Goal: Task Accomplishment & Management: Manage account settings

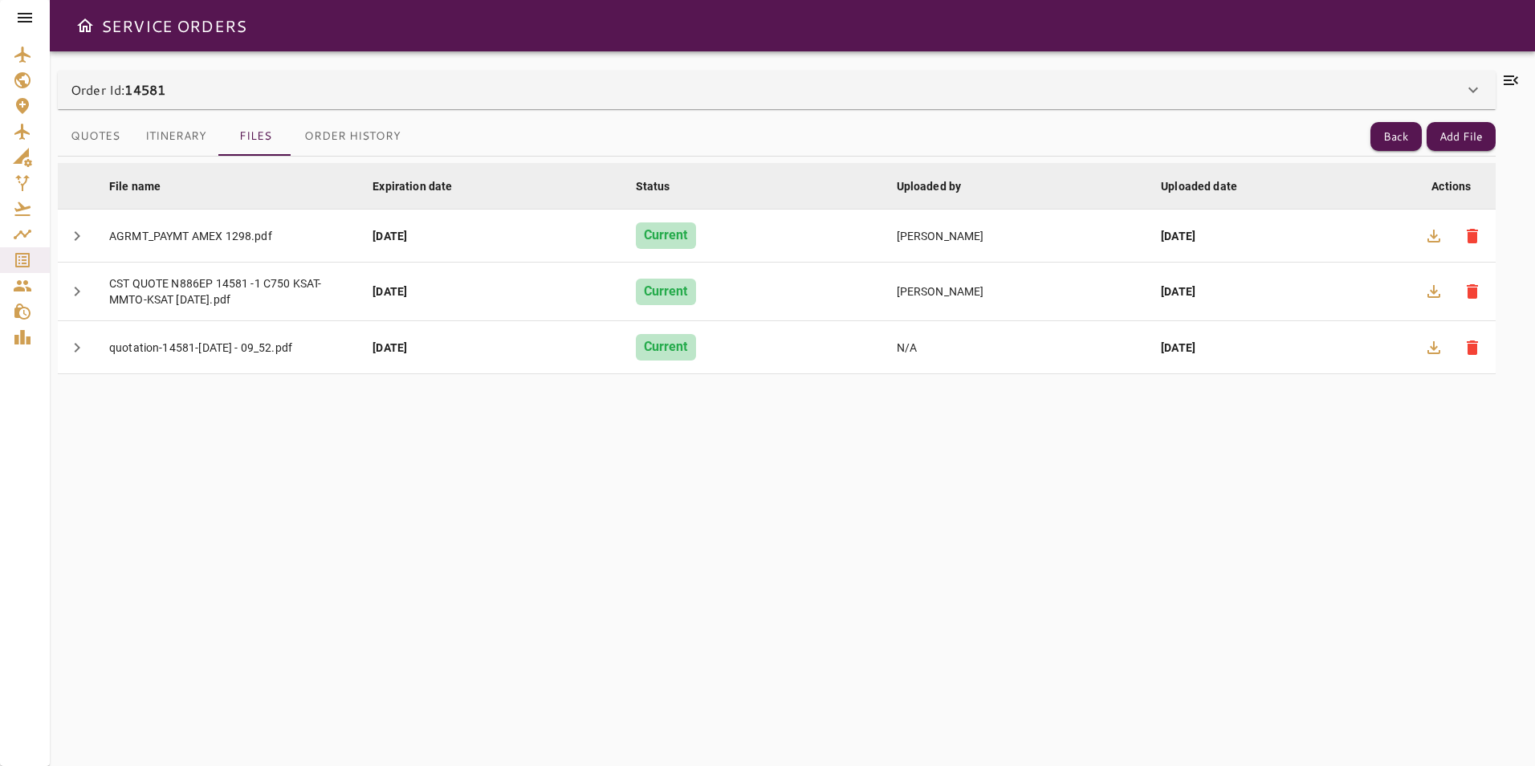
click at [33, 14] on icon at bounding box center [24, 17] width 19 height 19
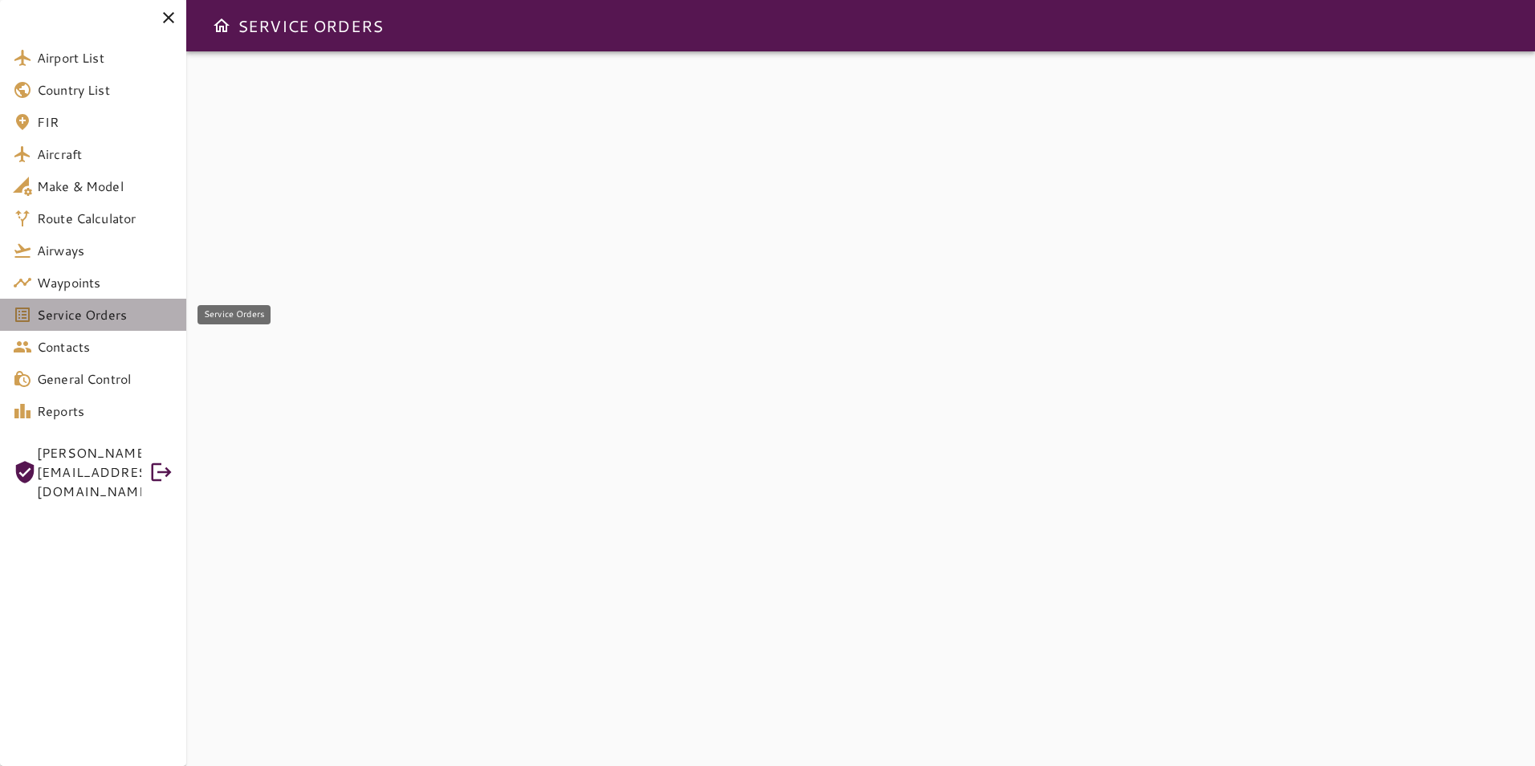
click at [131, 327] on link "Service Orders" at bounding box center [93, 315] width 186 height 32
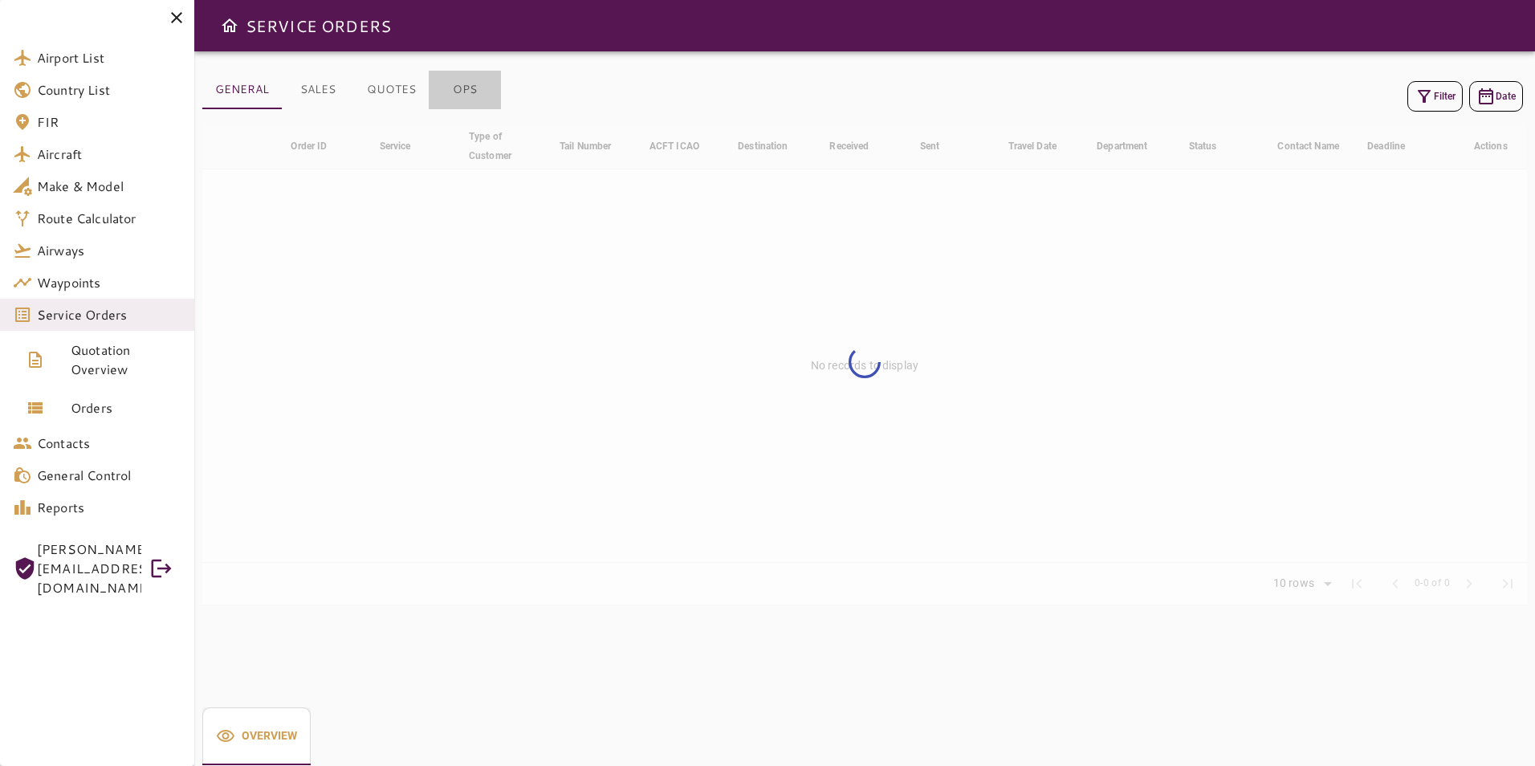
click at [470, 102] on button "OPS" at bounding box center [465, 90] width 72 height 39
click at [1438, 97] on button "Filter" at bounding box center [1434, 96] width 55 height 31
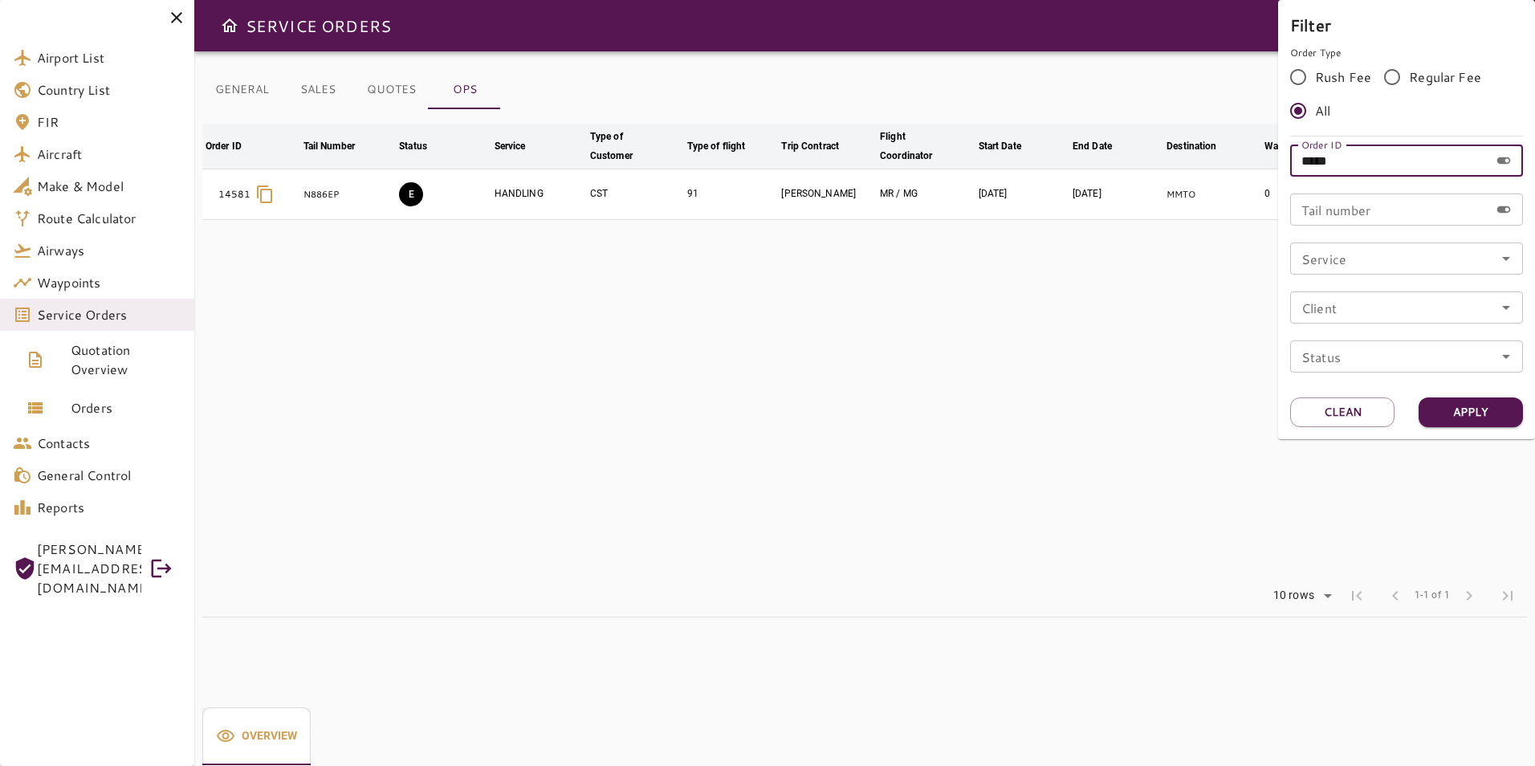
drag, startPoint x: 1365, startPoint y: 161, endPoint x: 1235, endPoint y: 158, distance: 130.1
click at [1235, 158] on div "Filter Order Type Rush Fee Regular Fee All Order ID ***** Order ID Tail number …" at bounding box center [767, 383] width 1535 height 766
click at [1480, 398] on button "Apply" at bounding box center [1470, 412] width 104 height 30
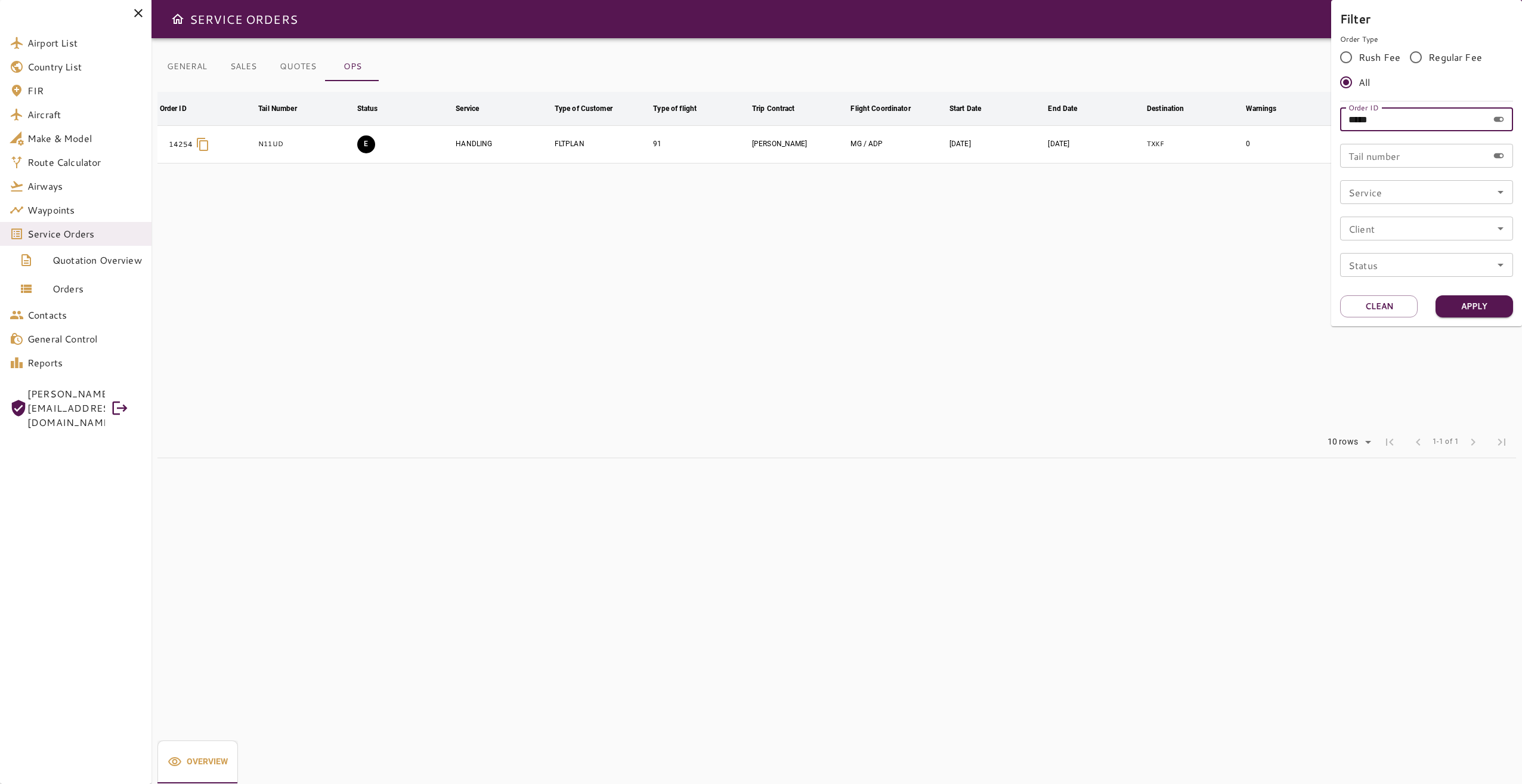
drag, startPoint x: 1410, startPoint y: 118, endPoint x: 1308, endPoint y: 124, distance: 102.2
click at [1140, 124] on div "Filter Order Type Rush Fee Regular Fee All Order ID ***** Order ID Tail number …" at bounding box center [761, 392] width 1522 height 784
type input "*****"
click at [1140, 302] on button "Apply" at bounding box center [1474, 306] width 77 height 22
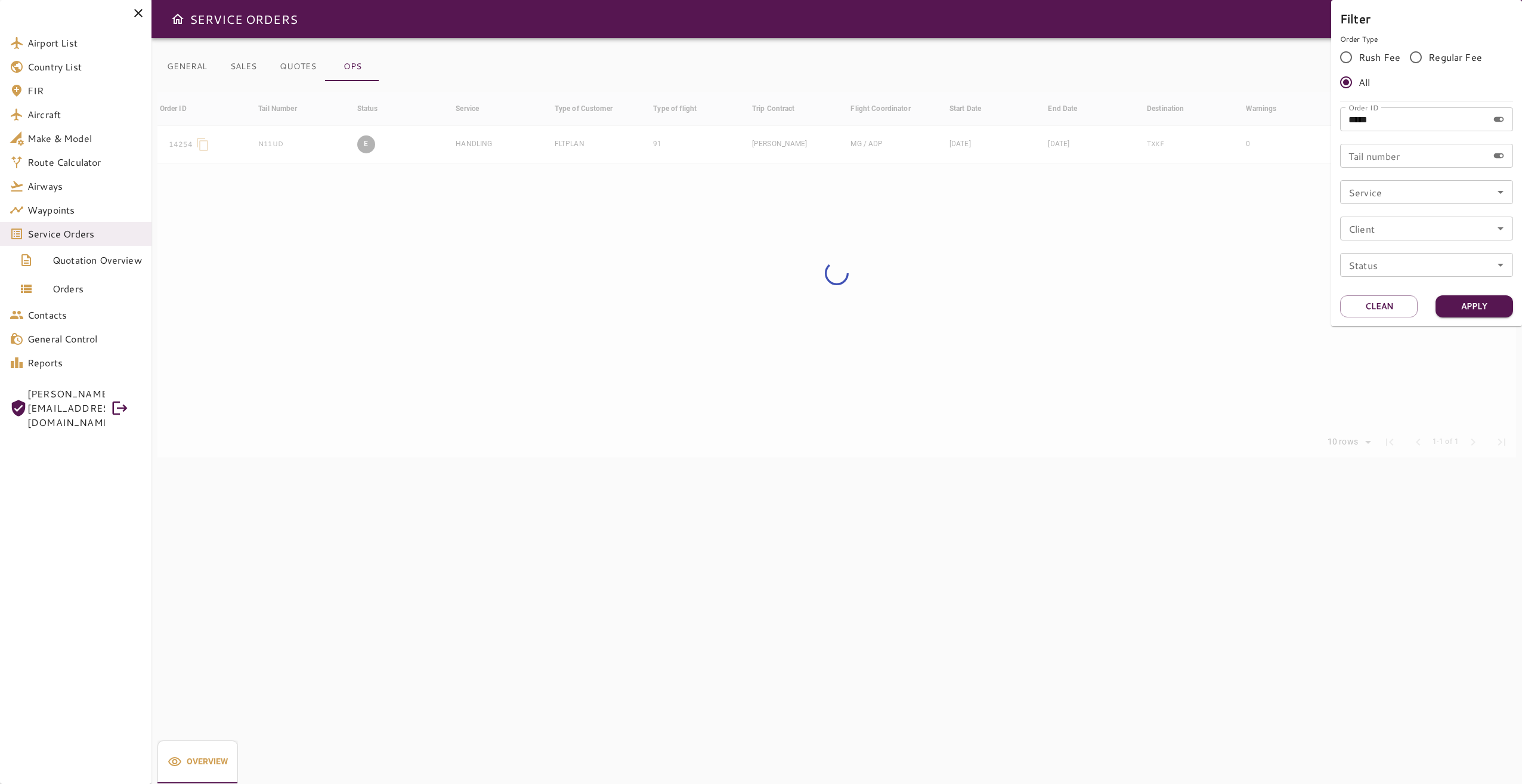
click at [1088, 301] on div at bounding box center [761, 392] width 1522 height 784
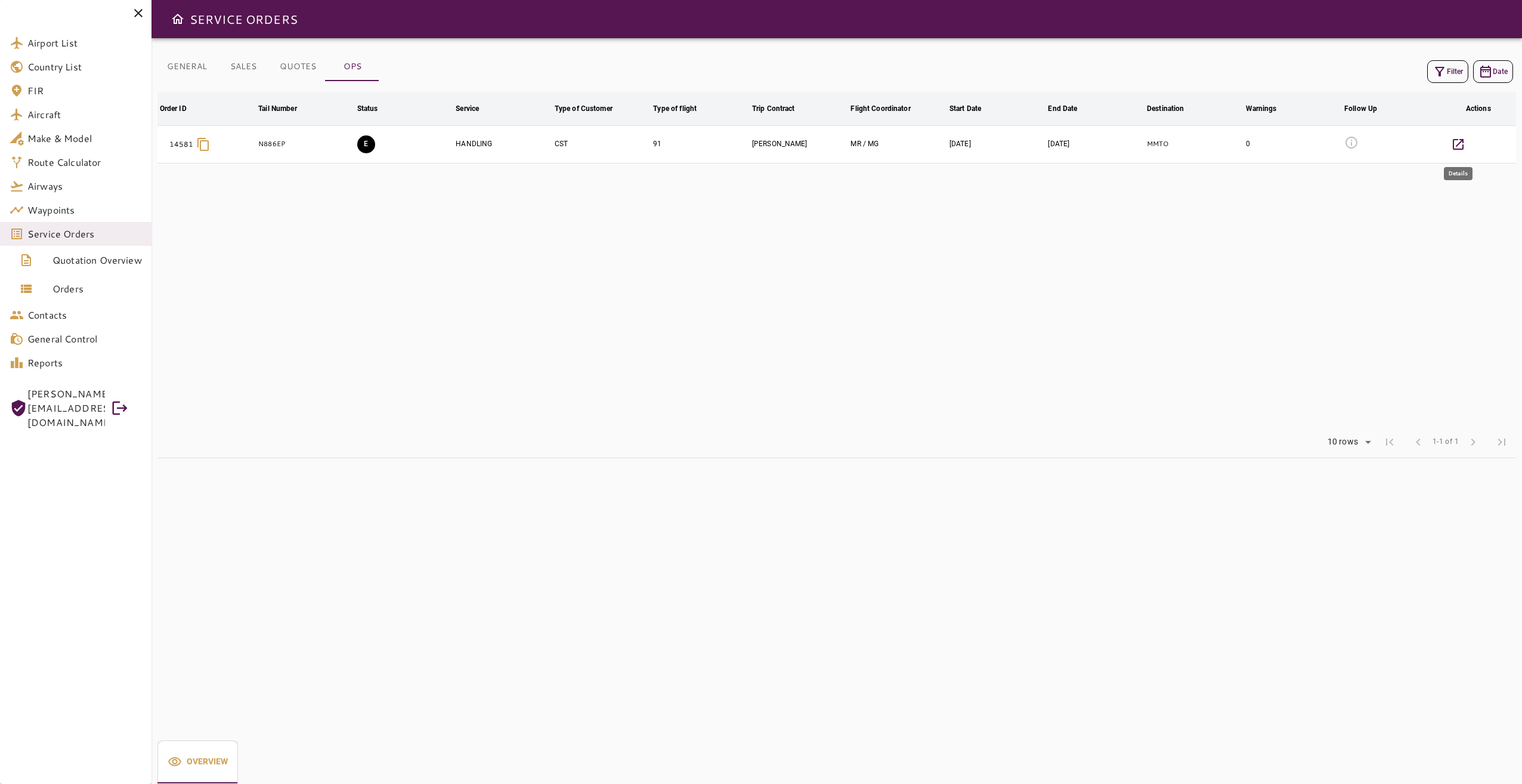
click at [1140, 138] on button "button" at bounding box center [1458, 144] width 29 height 29
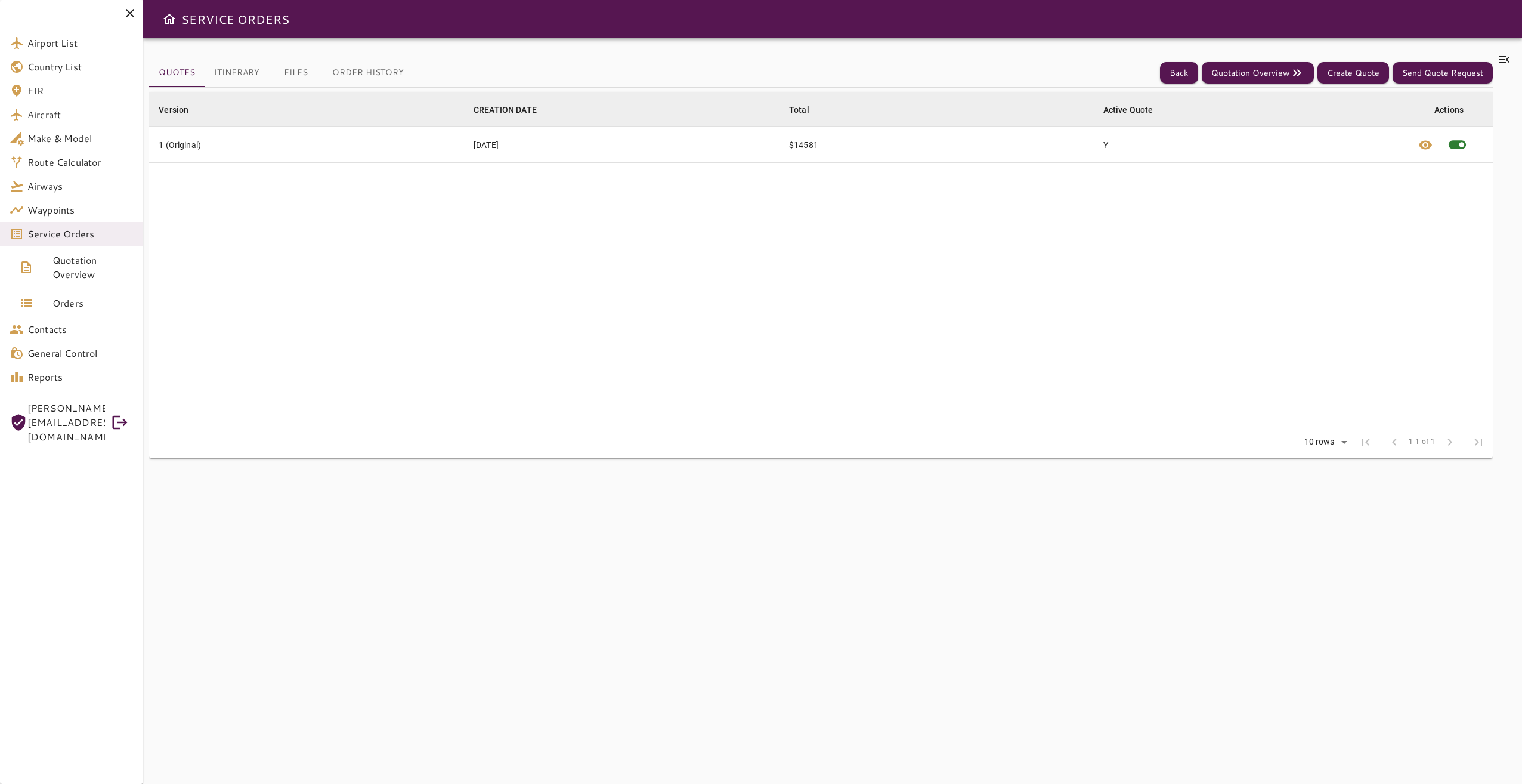
click at [1140, 58] on icon at bounding box center [1504, 59] width 14 height 14
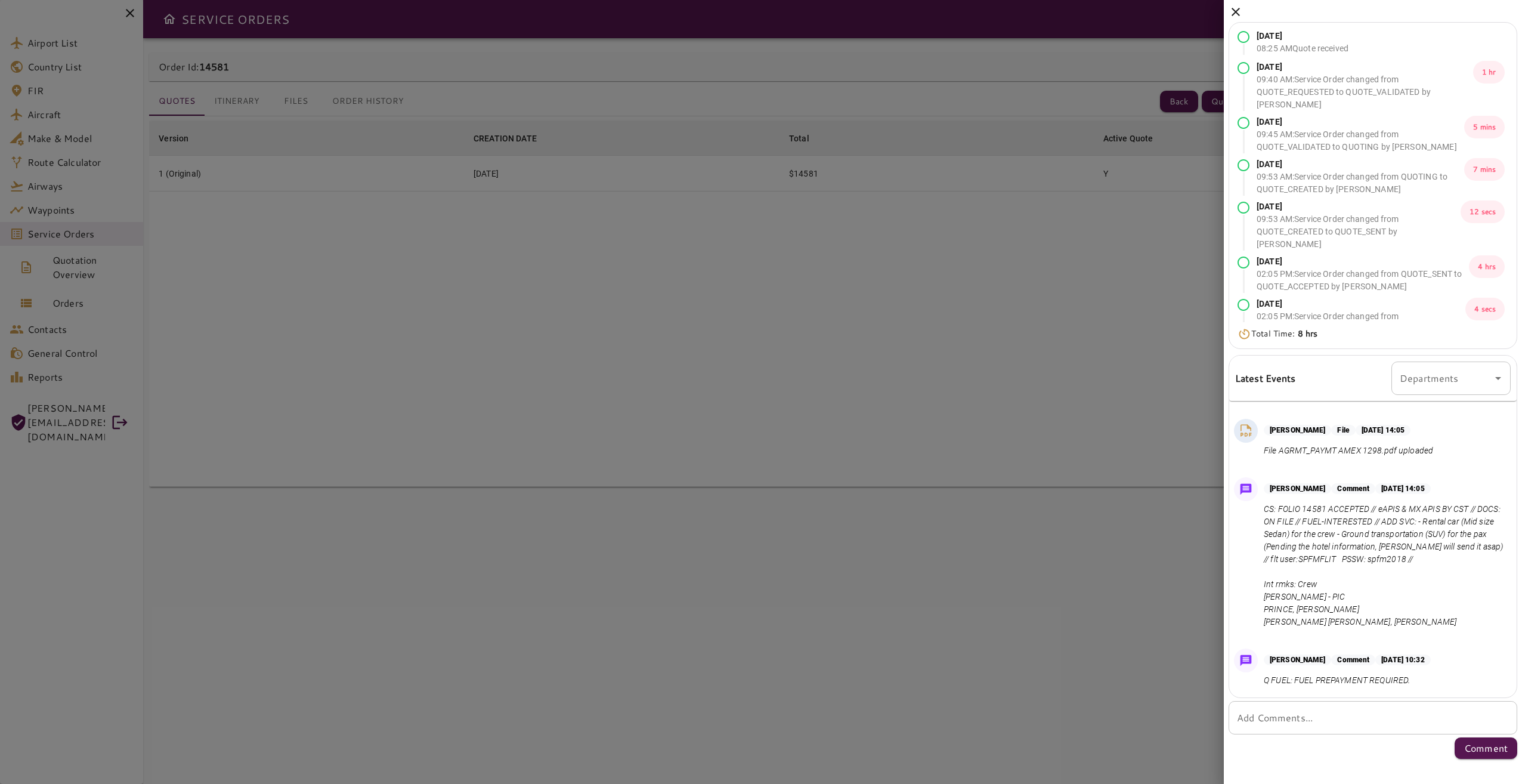
scroll to position [407, 0]
click at [1140, 10] on icon at bounding box center [1235, 11] width 8 height 8
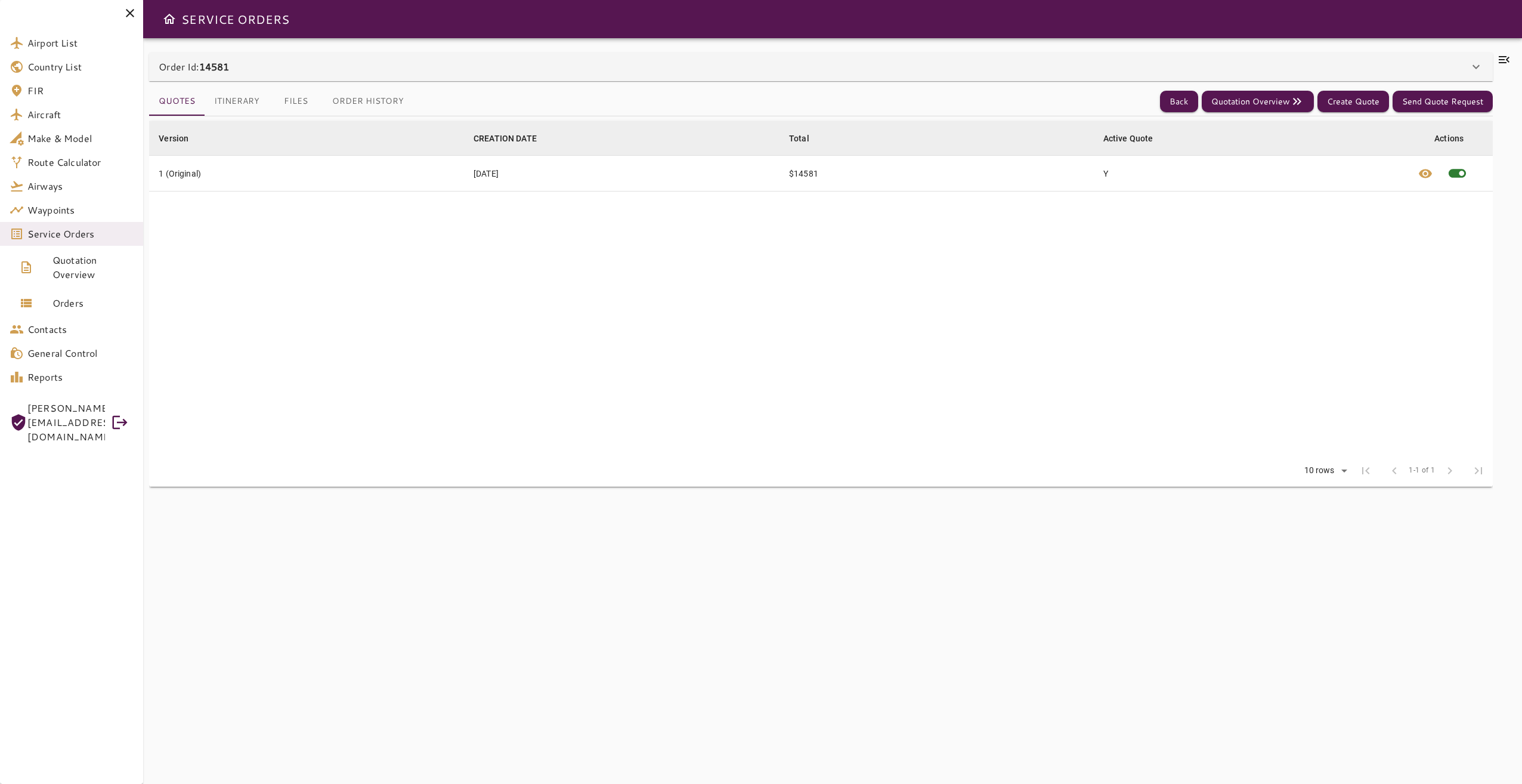
click at [1140, 59] on icon at bounding box center [1504, 59] width 14 height 14
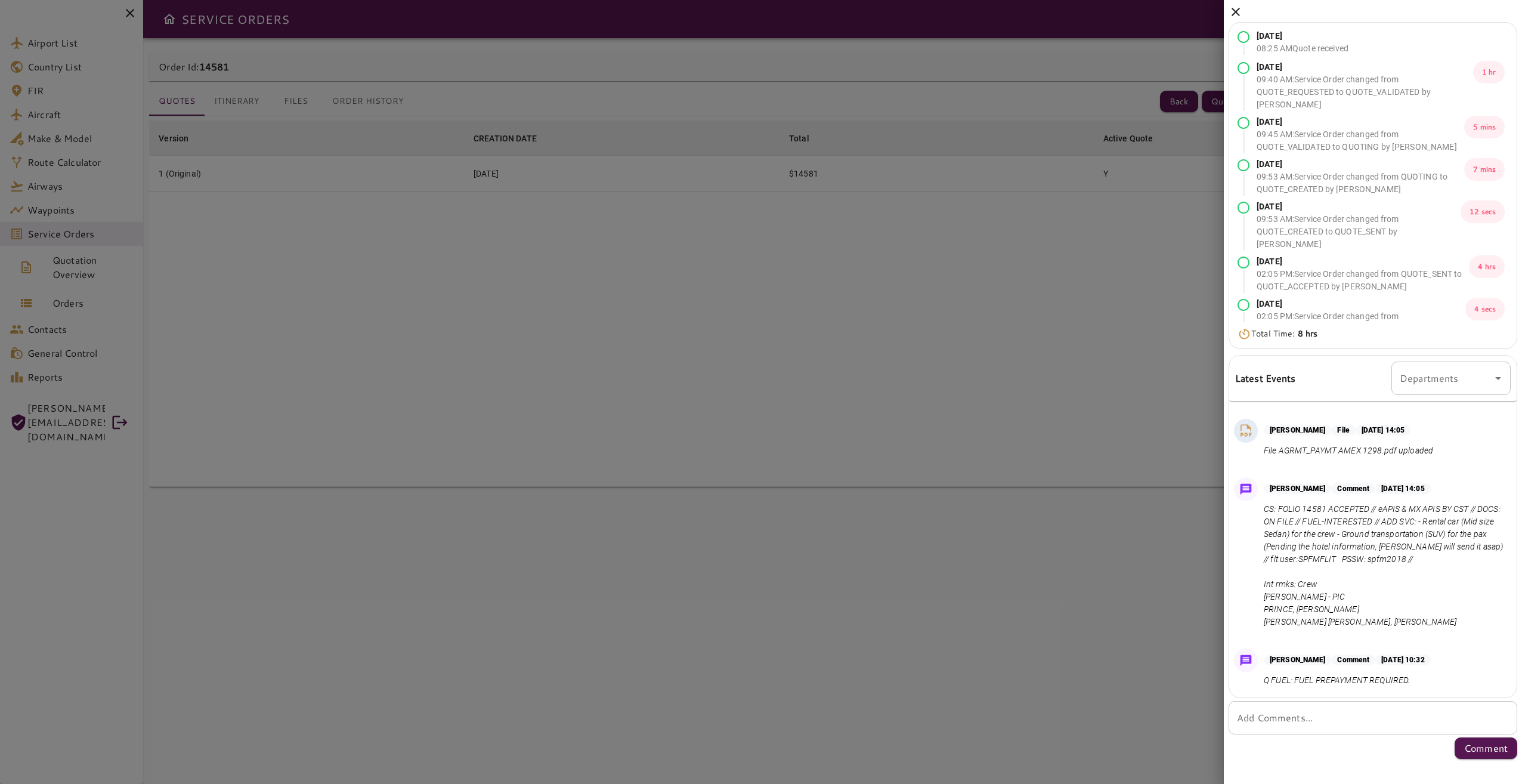
click at [1045, 542] on div at bounding box center [761, 392] width 1522 height 784
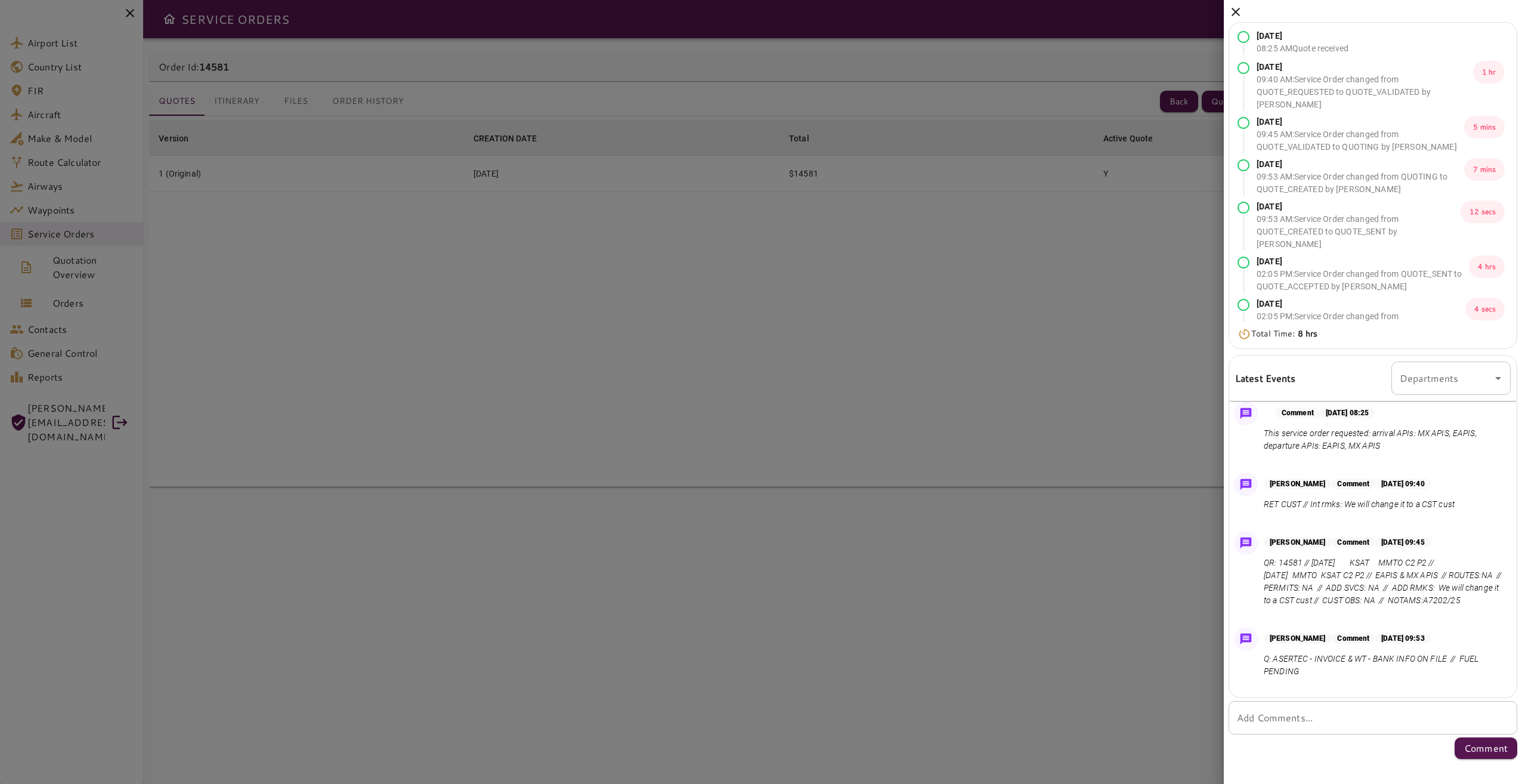
scroll to position [0, 0]
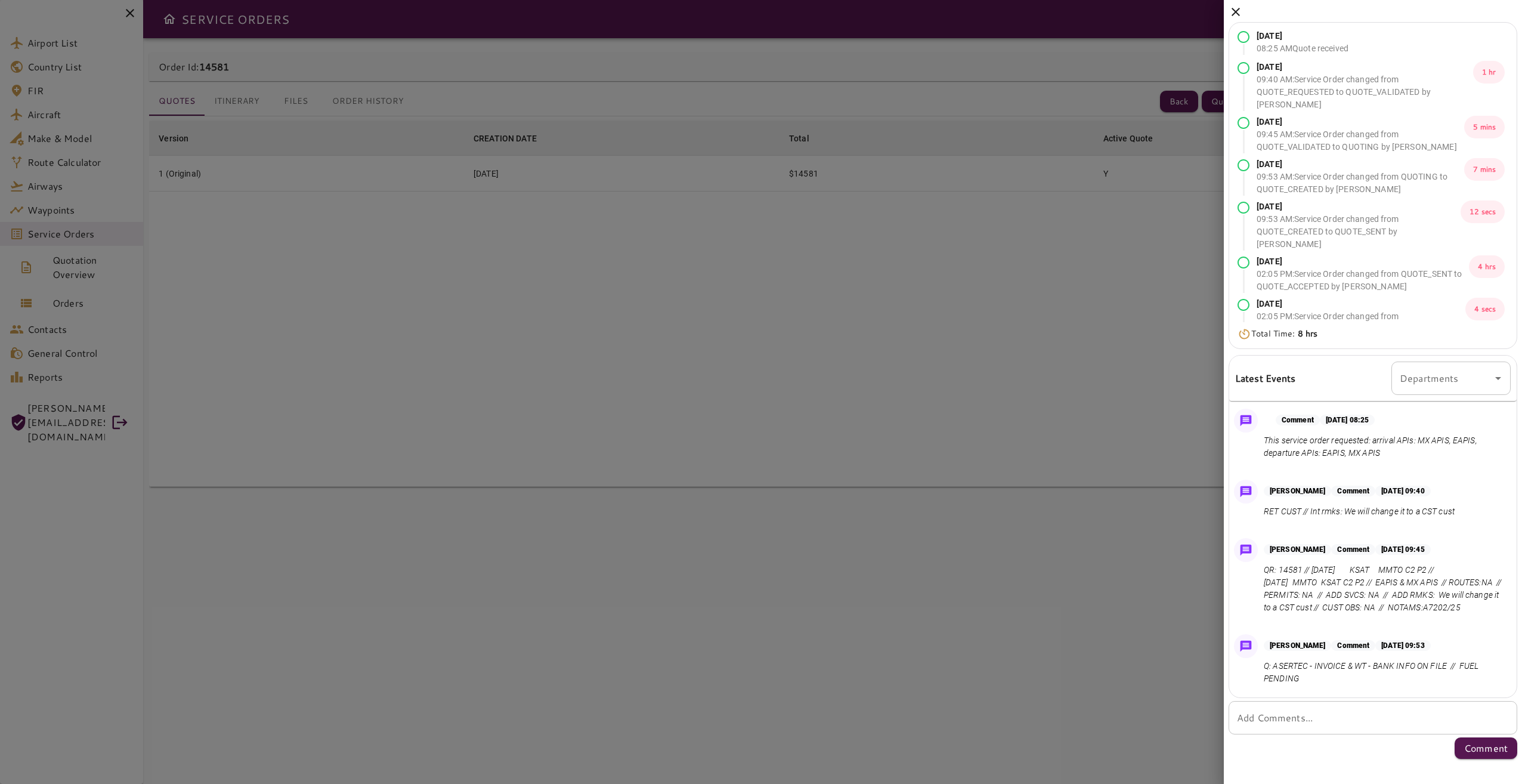
click at [1140, 13] on icon at bounding box center [1235, 11] width 14 height 14
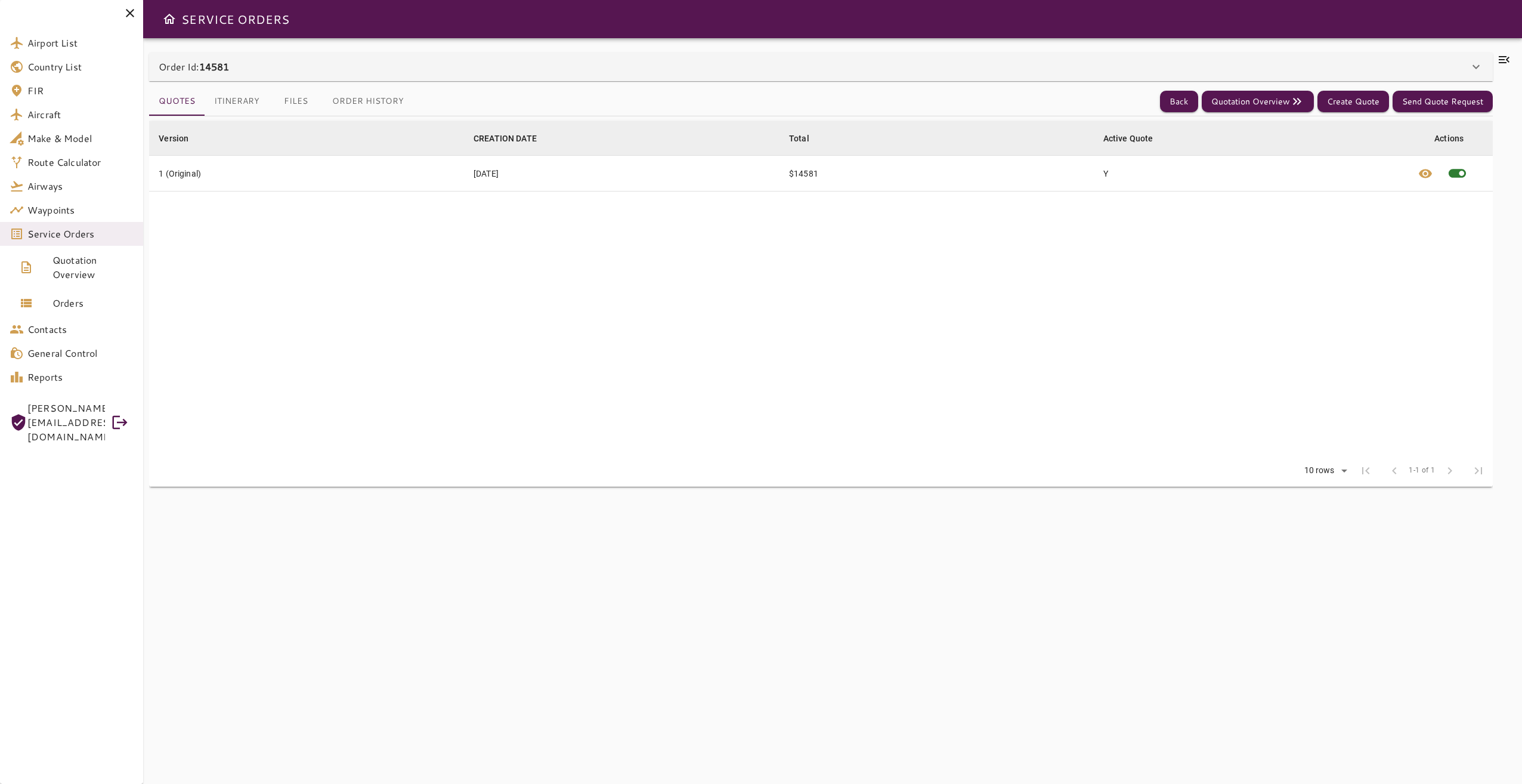
click at [1140, 54] on icon at bounding box center [1504, 59] width 14 height 14
